Goal: Find specific page/section: Find specific page/section

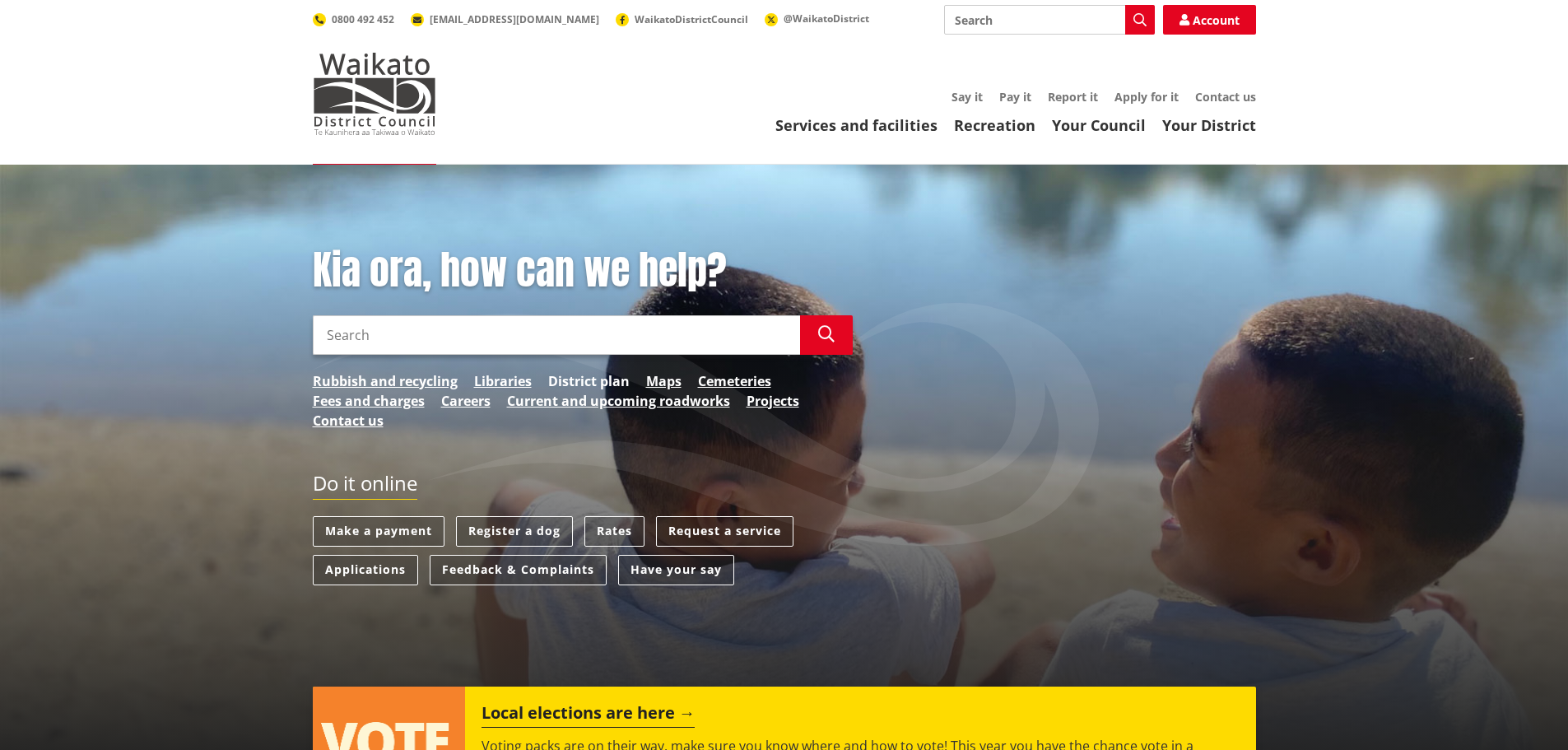
click at [586, 382] on link "District plan" at bounding box center [589, 380] width 81 height 20
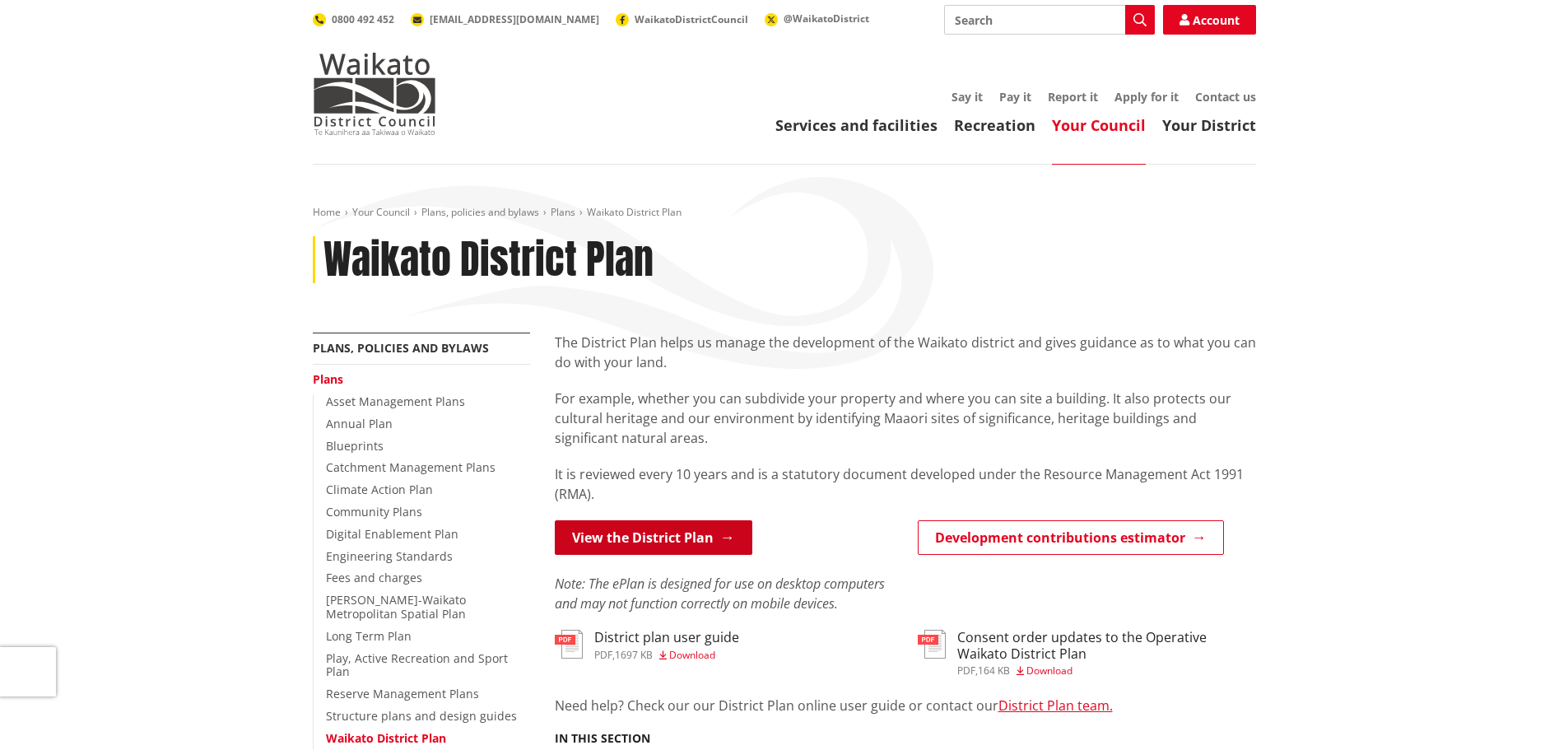
click at [646, 547] on link "View the District Plan" at bounding box center [653, 537] width 198 height 35
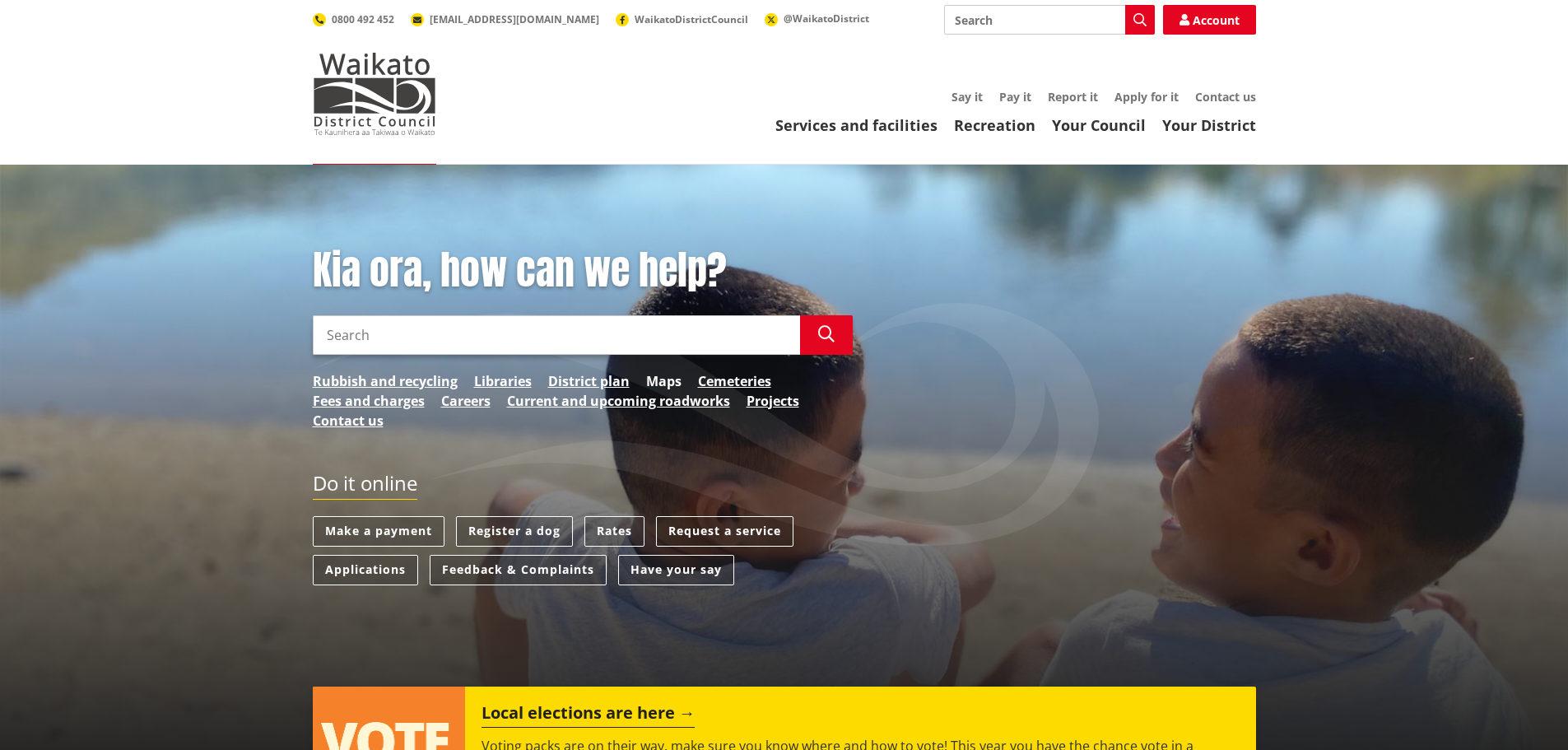
click at [654, 380] on link "Maps" at bounding box center [664, 380] width 36 height 20
